Goal: Find specific page/section: Find specific page/section

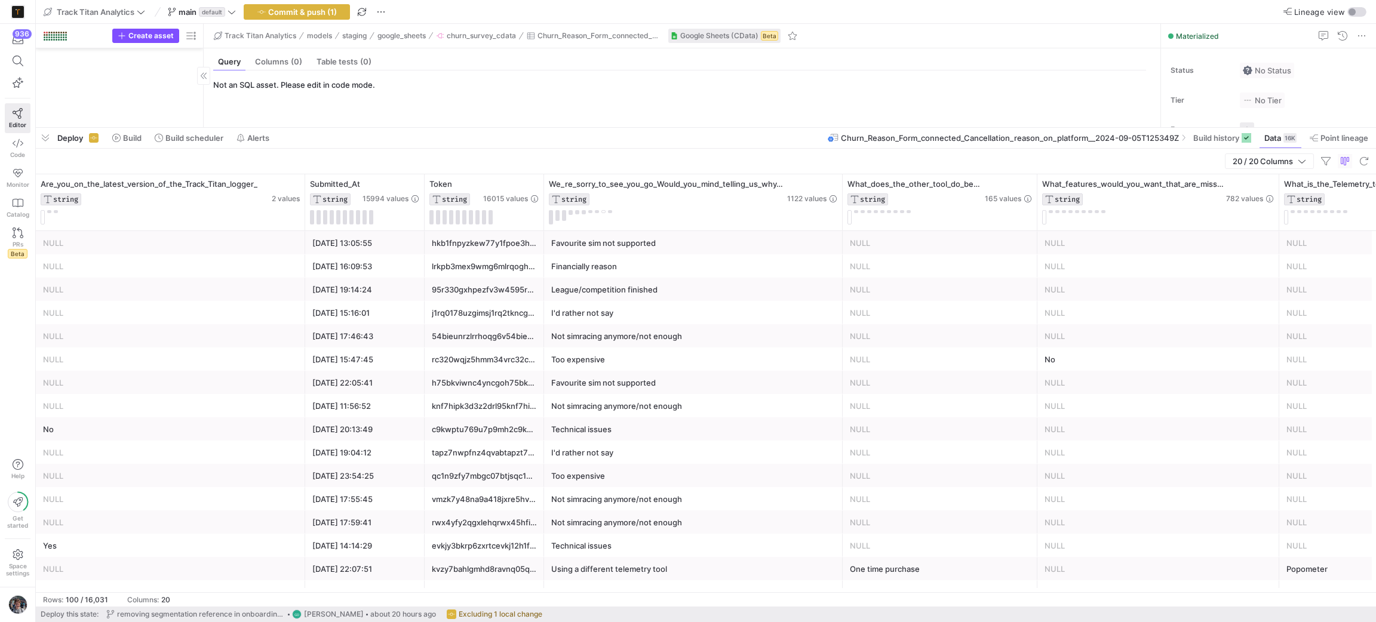
scroll to position [1332, 0]
click at [45, 140] on span "button" at bounding box center [45, 138] width 19 height 20
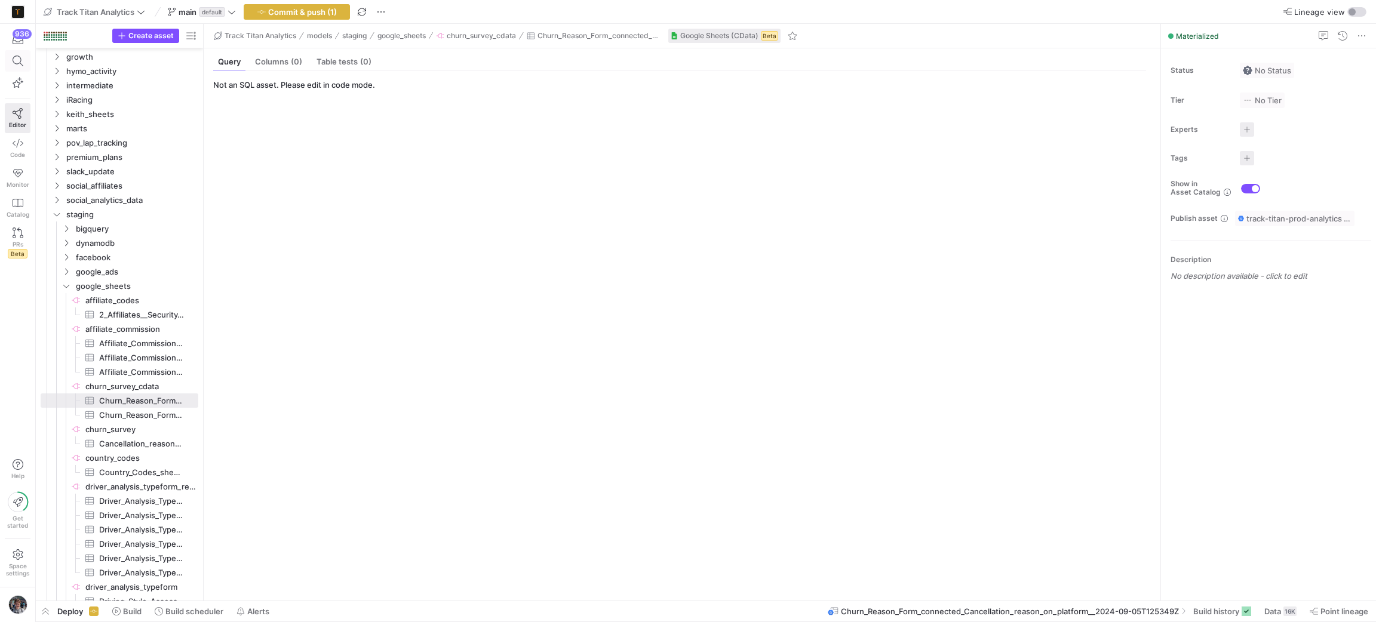
click at [6, 63] on span at bounding box center [17, 61] width 24 height 20
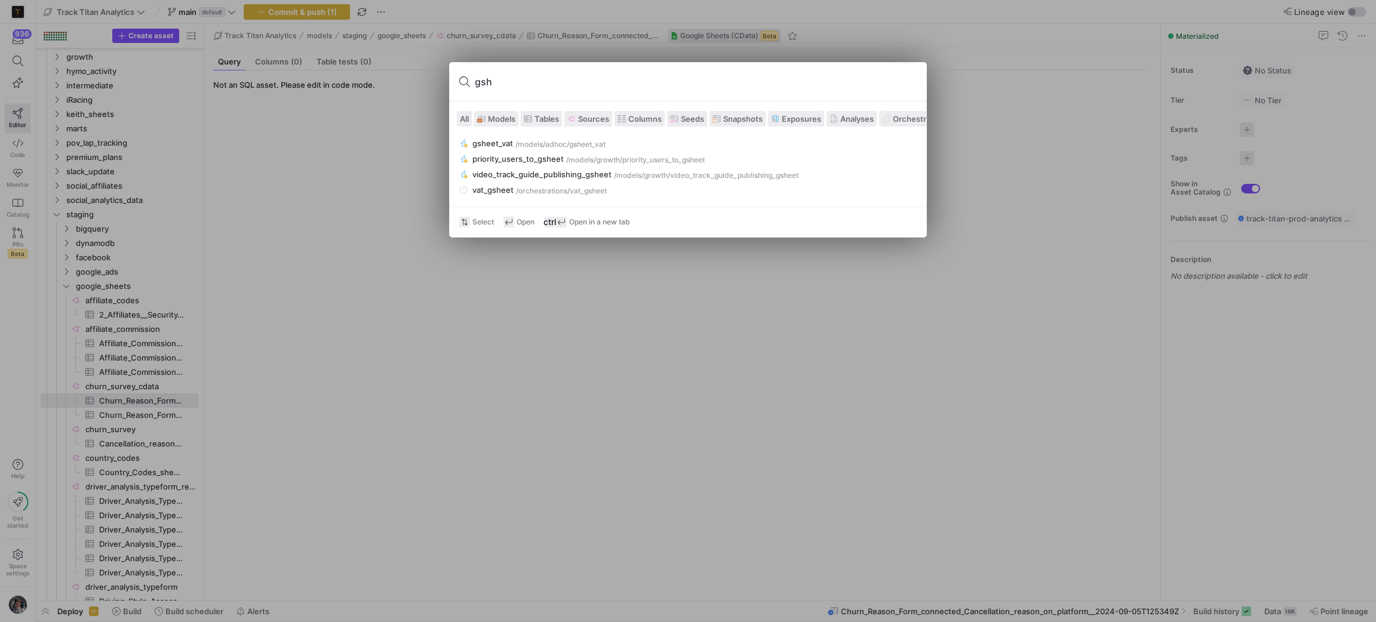
type input "gshe"
click at [511, 77] on input "gshe" at bounding box center [696, 81] width 442 height 19
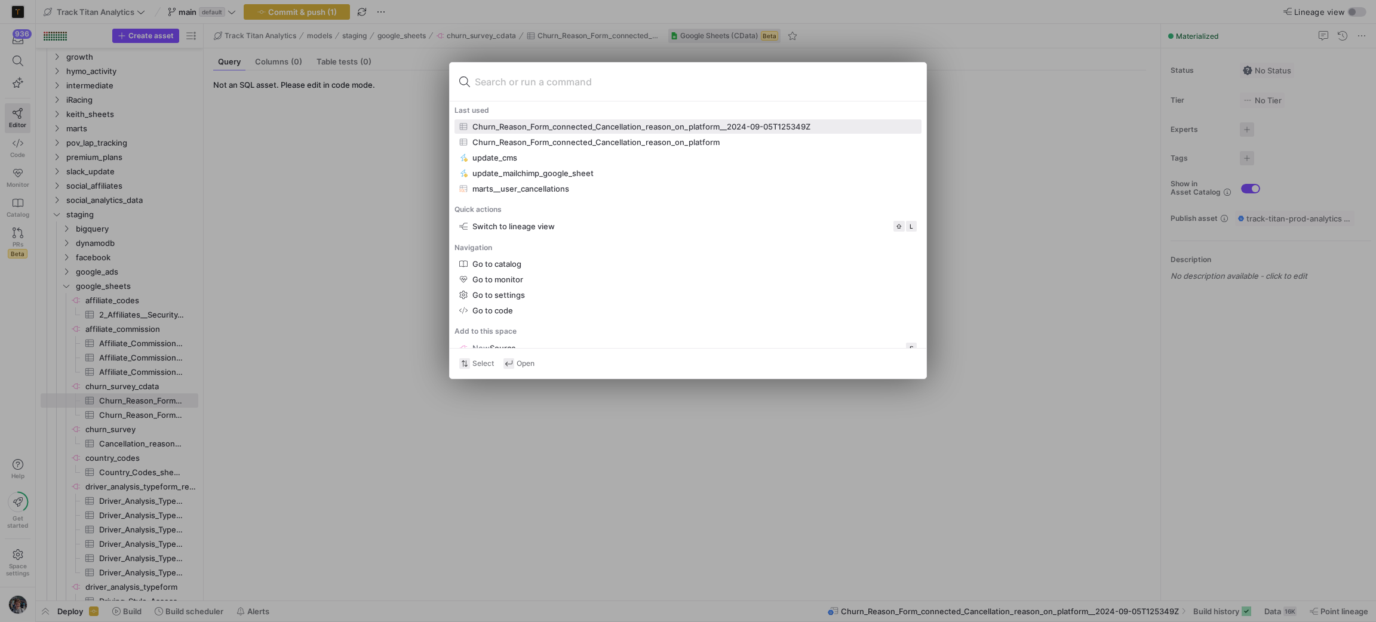
click at [331, 206] on div at bounding box center [688, 311] width 1376 height 622
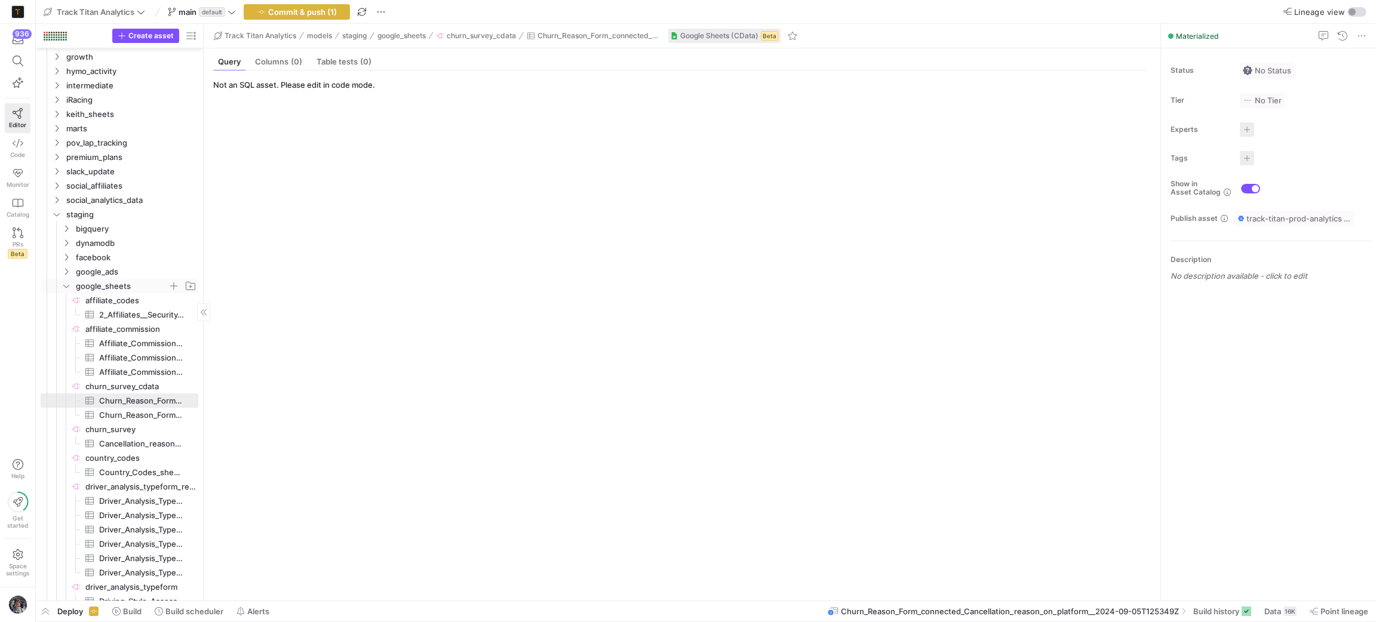
click at [117, 289] on span "google_sheets" at bounding box center [122, 287] width 92 height 14
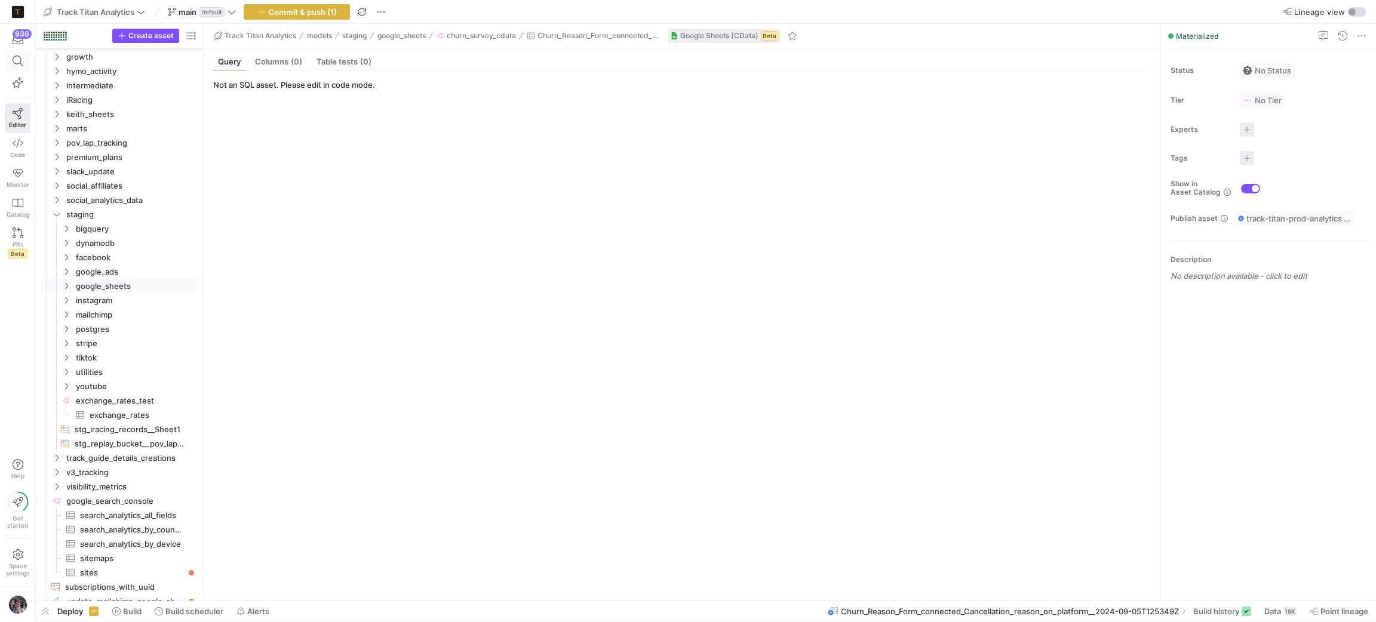
click at [16, 69] on span at bounding box center [17, 61] width 24 height 20
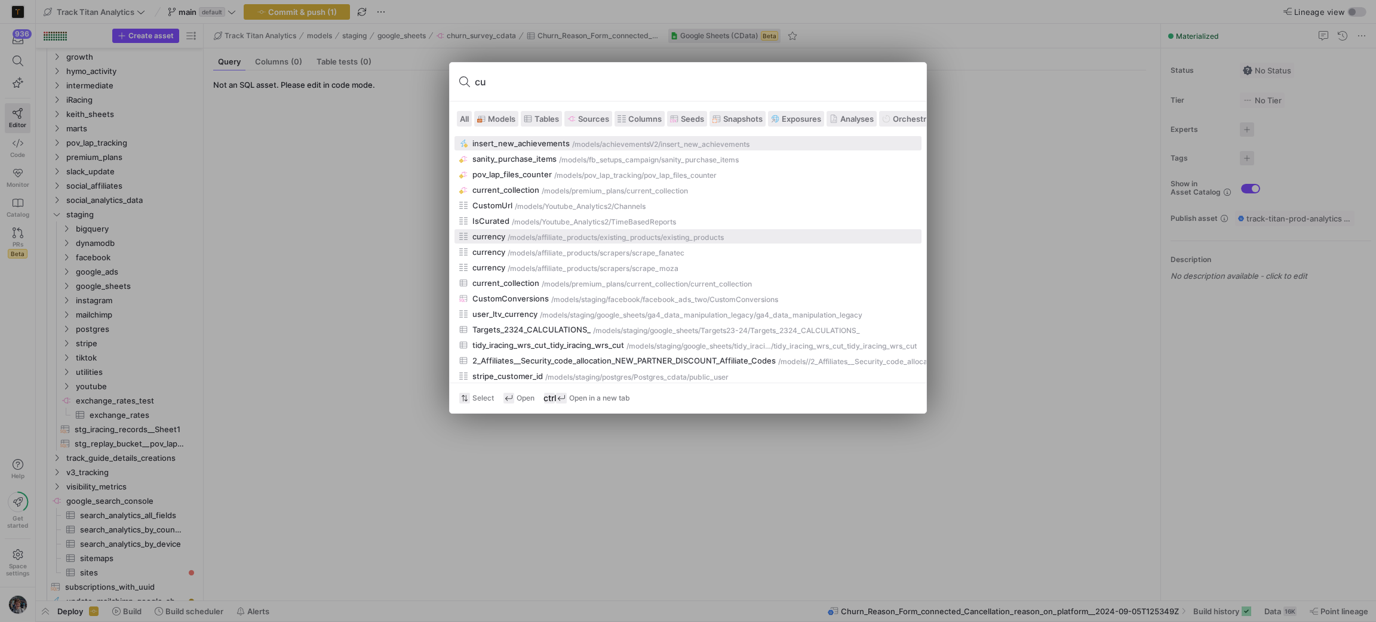
type input "c"
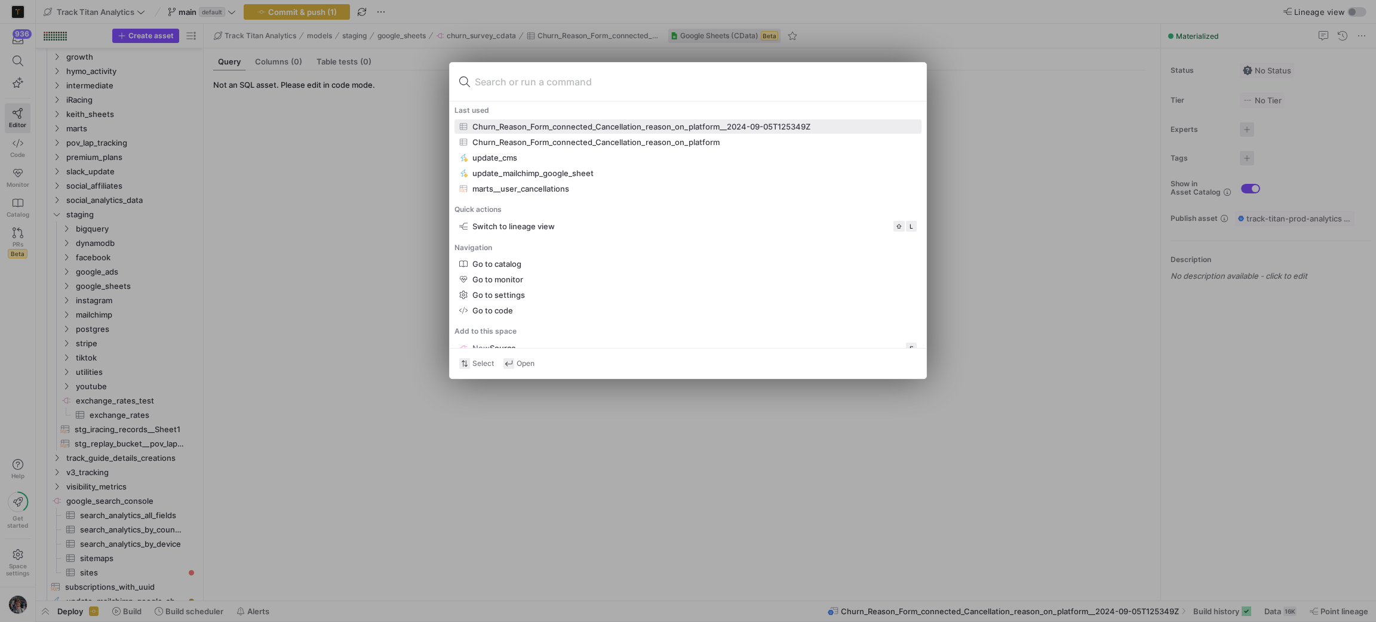
click at [1121, 153] on div at bounding box center [688, 311] width 1376 height 622
